Goal: Task Accomplishment & Management: Manage account settings

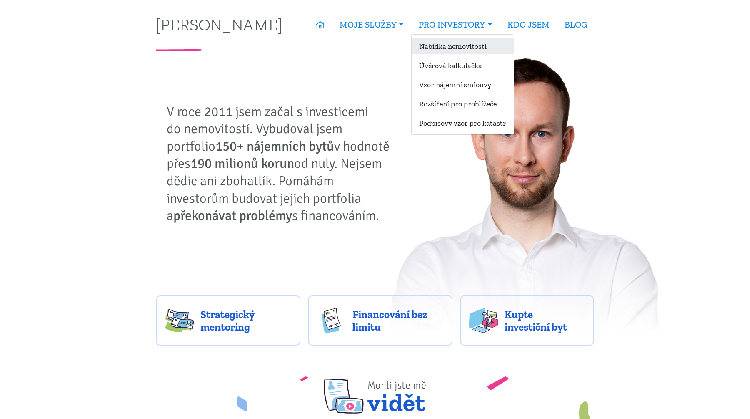
click at [436, 45] on link "Nabídka nemovitostí" at bounding box center [463, 45] width 102 height 15
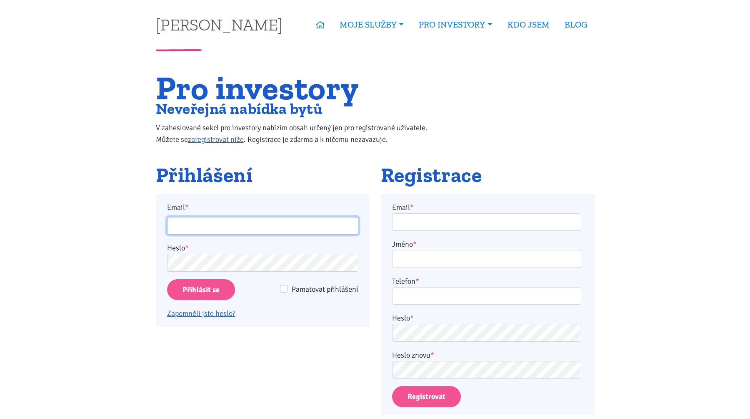
click at [281, 225] on input "Email *" at bounding box center [262, 226] width 191 height 18
type input "ladislav@grey.biz"
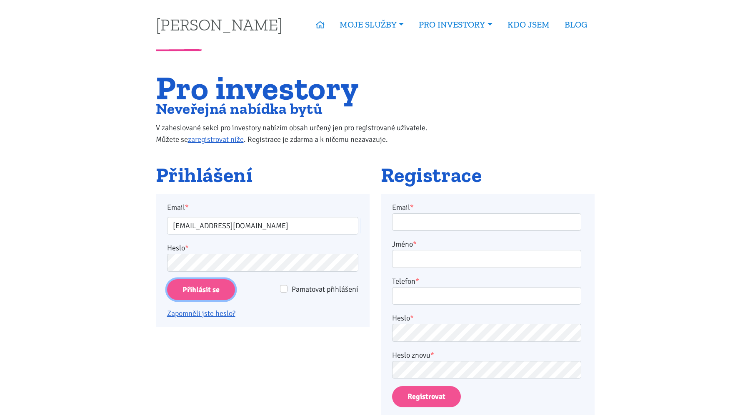
click at [210, 285] on input "Přihlásit se" at bounding box center [201, 289] width 68 height 21
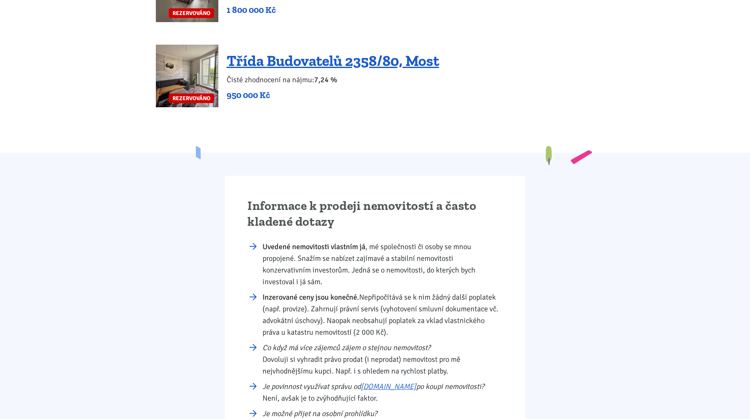
scroll to position [2247, 0]
